Goal: Task Accomplishment & Management: Complete application form

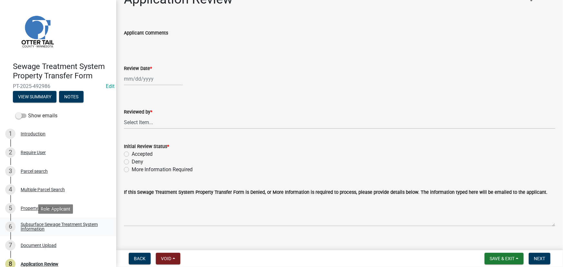
scroll to position [25, 0]
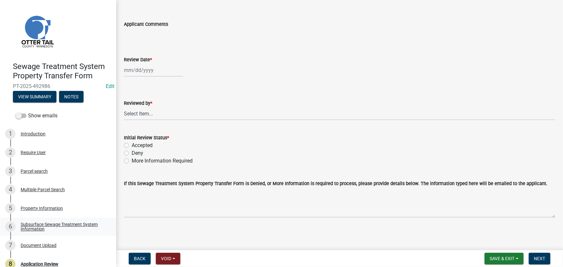
click at [48, 228] on div "Subsurface Sewage Treatment System Information" at bounding box center [63, 226] width 85 height 9
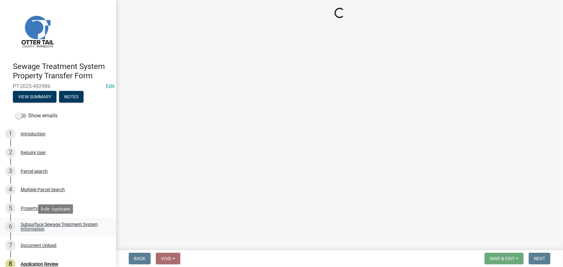
scroll to position [0, 0]
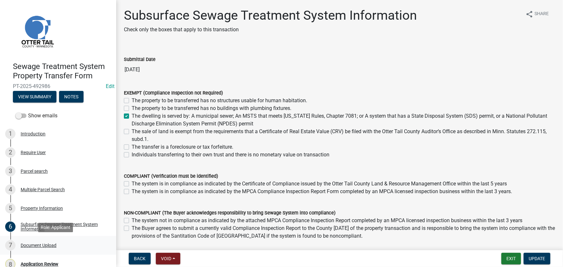
click at [52, 244] on div "Document Upload" at bounding box center [39, 245] width 36 height 5
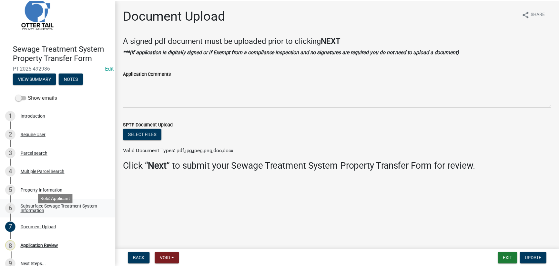
scroll to position [27, 0]
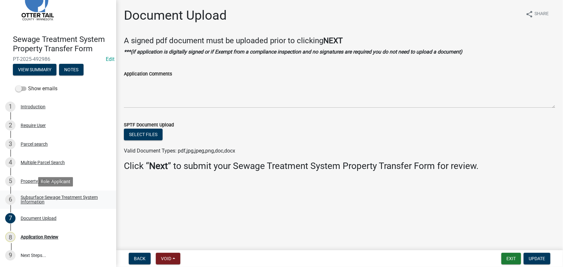
click at [35, 201] on div "Subsurface Sewage Treatment System Information" at bounding box center [63, 199] width 85 height 9
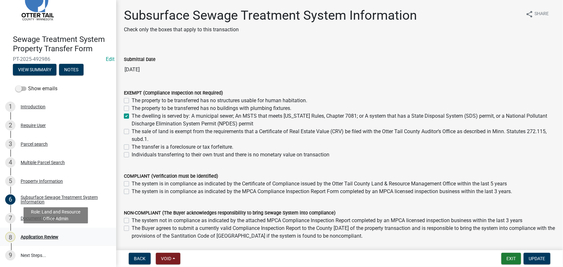
click at [34, 233] on div "8 Application Review" at bounding box center [55, 237] width 101 height 10
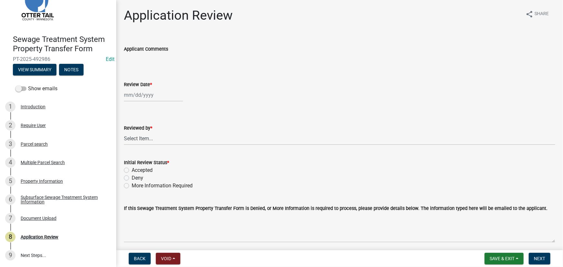
click at [140, 89] on div at bounding box center [153, 94] width 59 height 13
select select "10"
select select "2025"
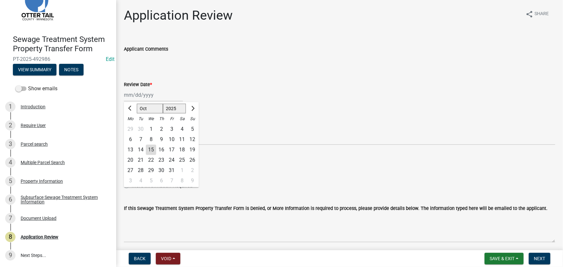
click at [152, 148] on div "15" at bounding box center [151, 150] width 10 height 10
type input "10/15/2025"
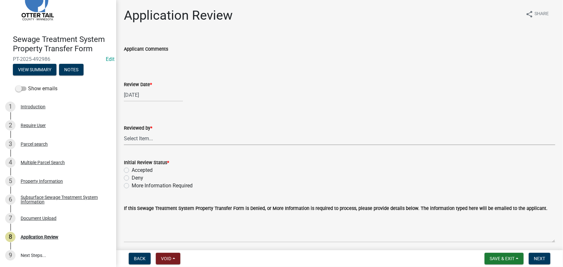
click at [148, 138] on select "Select Item... Alexis Newark Amy Busko Andrea Perales Brittany Tollefson Christ…" at bounding box center [339, 138] width 431 height 13
click at [124, 132] on select "Select Item... Alexis Newark Amy Busko Andrea Perales Brittany Tollefson Christ…" at bounding box center [339, 138] width 431 height 13
select select "190fd4c8-42ef-492b-a4a0-a0213555944c"
click at [147, 171] on label "Accepted" at bounding box center [142, 170] width 21 height 8
click at [136, 171] on input "Accepted" at bounding box center [134, 168] width 4 height 4
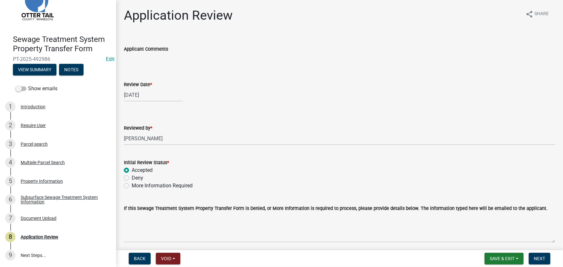
radio input "true"
click at [536, 264] on button "Next" at bounding box center [540, 259] width 22 height 12
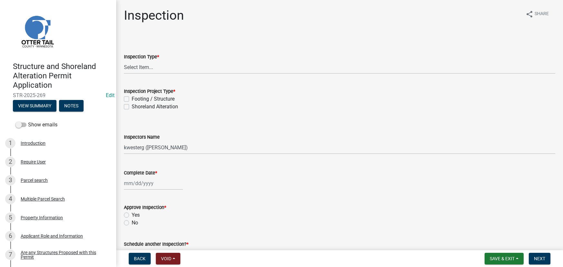
select select "710d5f49-2663-4e73-9718-d0c4e189f5ed"
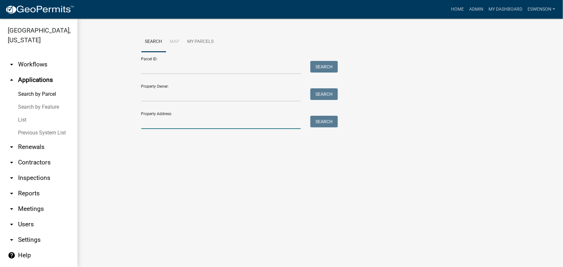
click at [172, 122] on input "Property Address:" at bounding box center [221, 122] width 160 height 13
type input "38582"
click at [315, 122] on button "Search" at bounding box center [323, 122] width 27 height 12
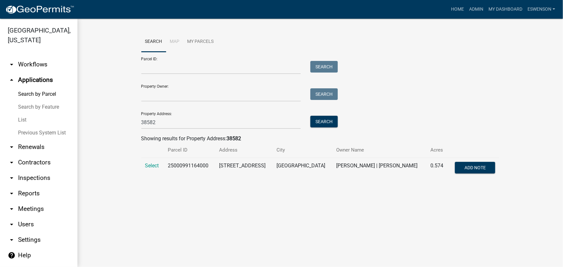
click at [147, 166] on span "Select" at bounding box center [152, 166] width 14 height 6
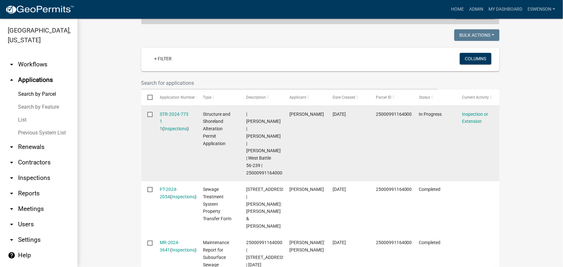
scroll to position [185, 0]
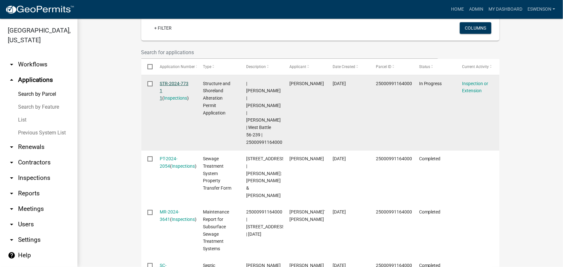
click at [171, 85] on link "STR-2024-773 1 1" at bounding box center [174, 91] width 29 height 20
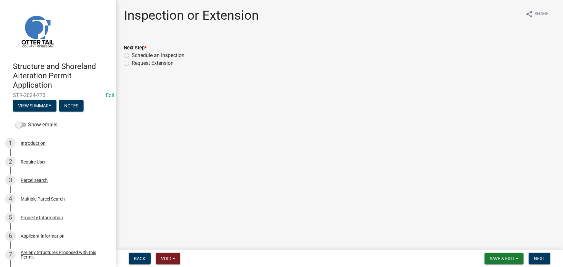
click at [148, 50] on div "Next Step *" at bounding box center [339, 48] width 431 height 8
click at [148, 56] on label "Schedule an Inspection" at bounding box center [158, 56] width 53 height 8
click at [136, 56] on input "Schedule an Inspection" at bounding box center [134, 54] width 4 height 4
radio input "true"
click at [549, 263] on button "Next" at bounding box center [540, 259] width 22 height 12
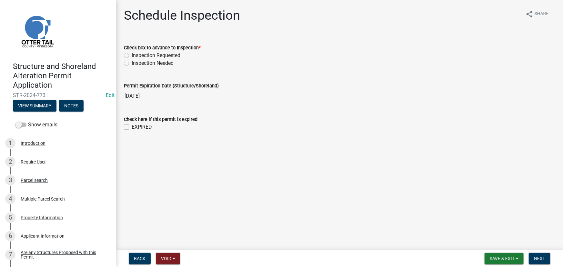
click at [165, 54] on label "Inspection Requested" at bounding box center [156, 56] width 49 height 8
click at [136, 54] on input "Inspection Requested" at bounding box center [134, 54] width 4 height 4
radio input "true"
click at [534, 257] on span "Next" at bounding box center [539, 258] width 11 height 5
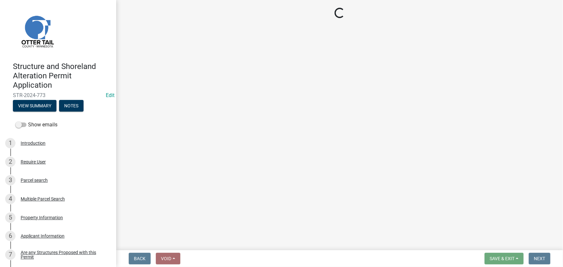
select select "710d5f49-2663-4e73-9718-d0c4e189f5ed"
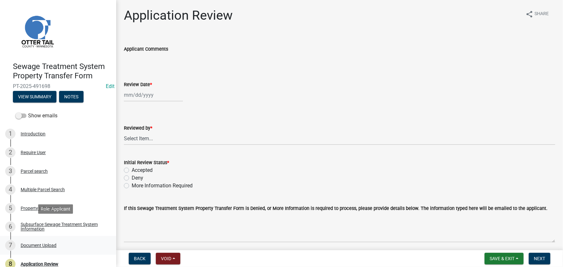
drag, startPoint x: 84, startPoint y: 223, endPoint x: 77, endPoint y: 237, distance: 15.4
click at [84, 223] on div "Subsurface Sewage Treatment System Information" at bounding box center [63, 226] width 85 height 9
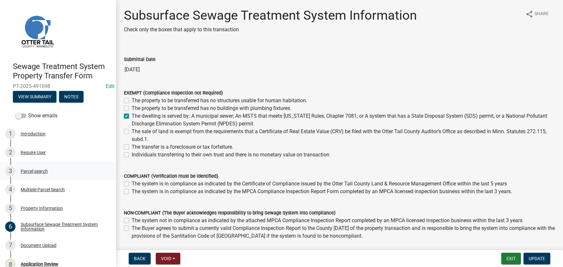
click at [39, 170] on div "Parcel search" at bounding box center [34, 171] width 27 height 5
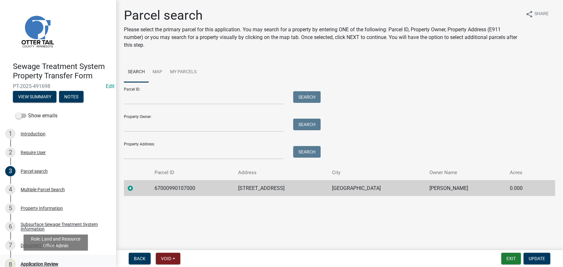
click at [51, 260] on div "8 Application Review" at bounding box center [55, 264] width 101 height 10
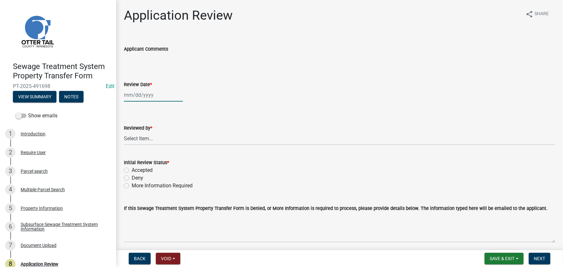
click at [161, 98] on div at bounding box center [153, 94] width 59 height 13
select select "10"
select select "2025"
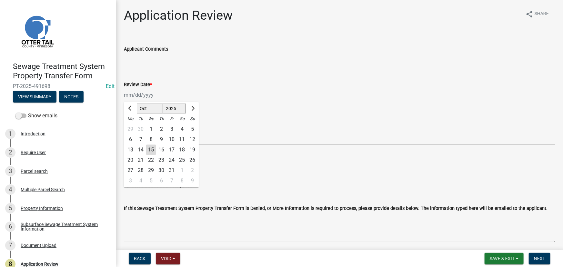
click at [151, 149] on div "15" at bounding box center [151, 150] width 10 height 10
type input "10/15/2025"
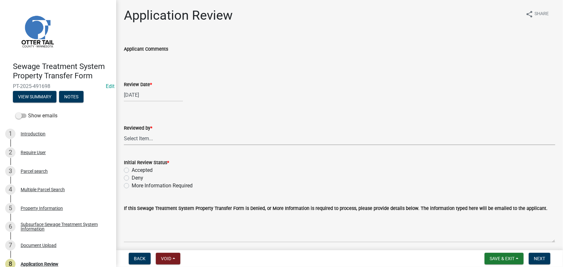
drag, startPoint x: 150, startPoint y: 136, endPoint x: 150, endPoint y: 133, distance: 3.9
click at [150, 136] on select "Select Item... Alexis Newark Amy Busko Andrea Perales Brittany Tollefson Christ…" at bounding box center [339, 138] width 431 height 13
click at [124, 132] on select "Select Item... Alexis Newark Amy Busko Andrea Perales Brittany Tollefson Christ…" at bounding box center [339, 138] width 431 height 13
select select "190fd4c8-42ef-492b-a4a0-a0213555944c"
click at [148, 172] on label "Accepted" at bounding box center [142, 170] width 21 height 8
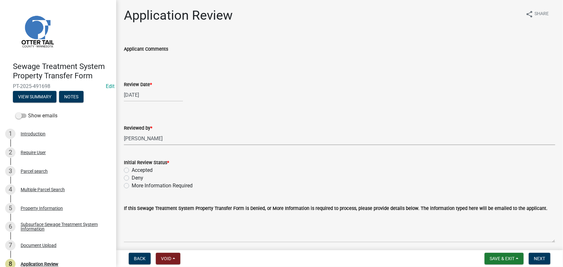
click at [136, 171] on input "Accepted" at bounding box center [134, 168] width 4 height 4
radio input "true"
click at [537, 257] on span "Next" at bounding box center [539, 258] width 11 height 5
